Goal: Task Accomplishment & Management: Manage account settings

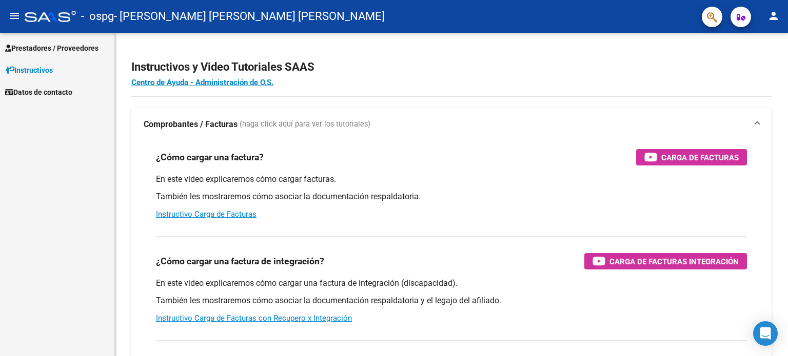
click at [75, 48] on span "Prestadores / Proveedores" at bounding box center [51, 48] width 93 height 11
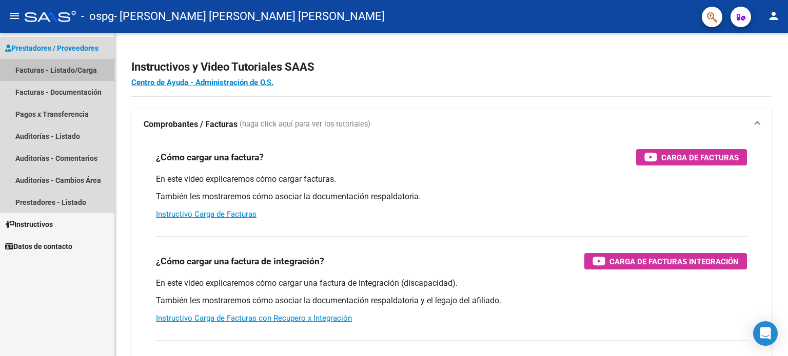
click at [66, 73] on link "Facturas - Listado/Carga" at bounding box center [57, 70] width 114 height 22
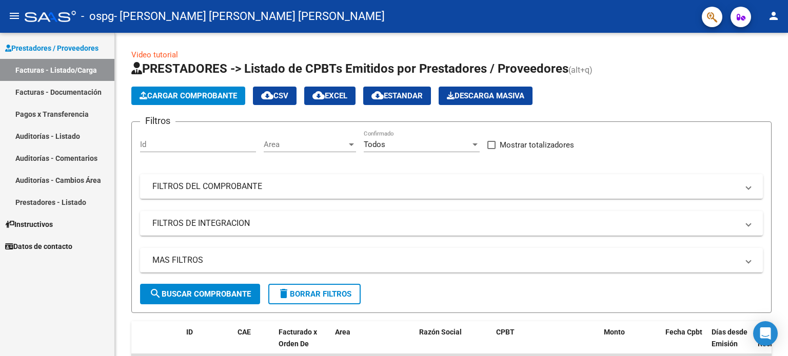
click at [55, 112] on link "Pagos x Transferencia" at bounding box center [57, 114] width 114 height 22
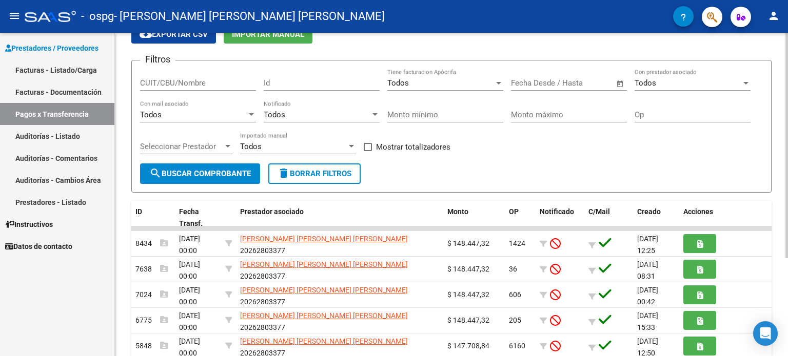
scroll to position [51, 0]
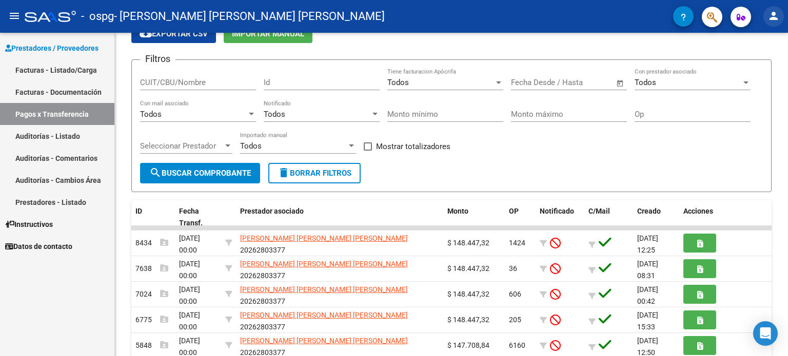
click at [774, 18] on mat-icon "person" at bounding box center [773, 16] width 12 height 12
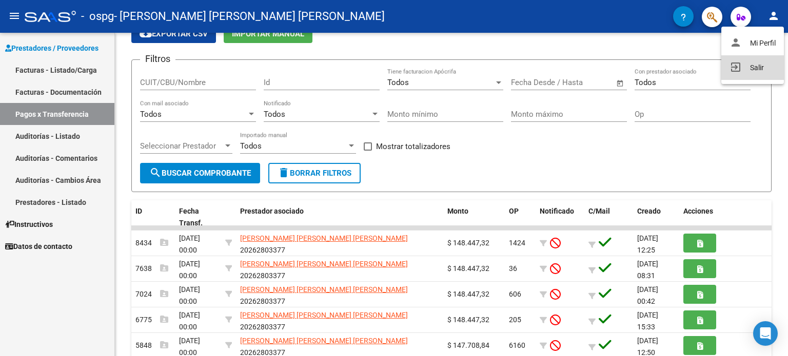
click at [751, 69] on button "exit_to_app Salir" at bounding box center [752, 67] width 63 height 25
